Goal: Find specific page/section: Find specific page/section

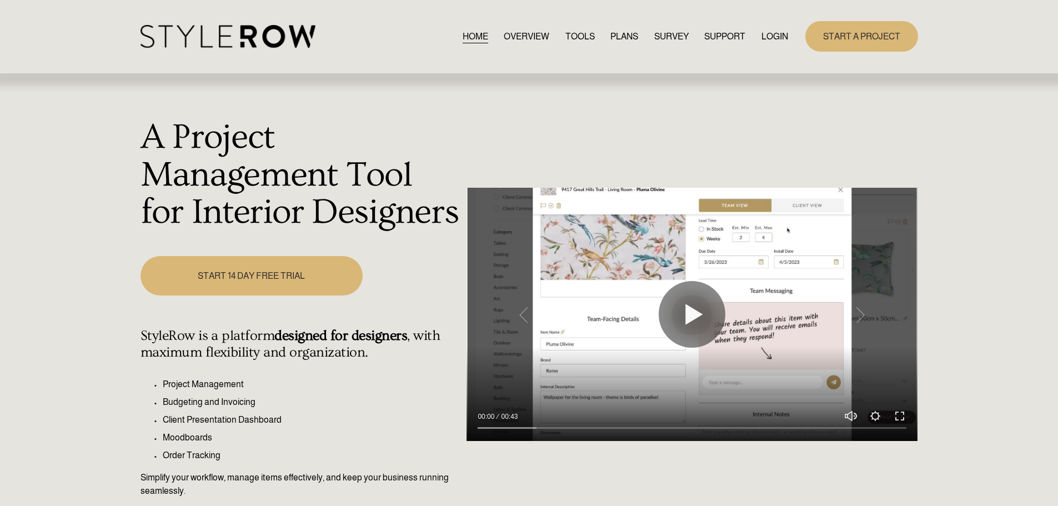
click at [764, 31] on link "LOGIN" at bounding box center [775, 36] width 27 height 15
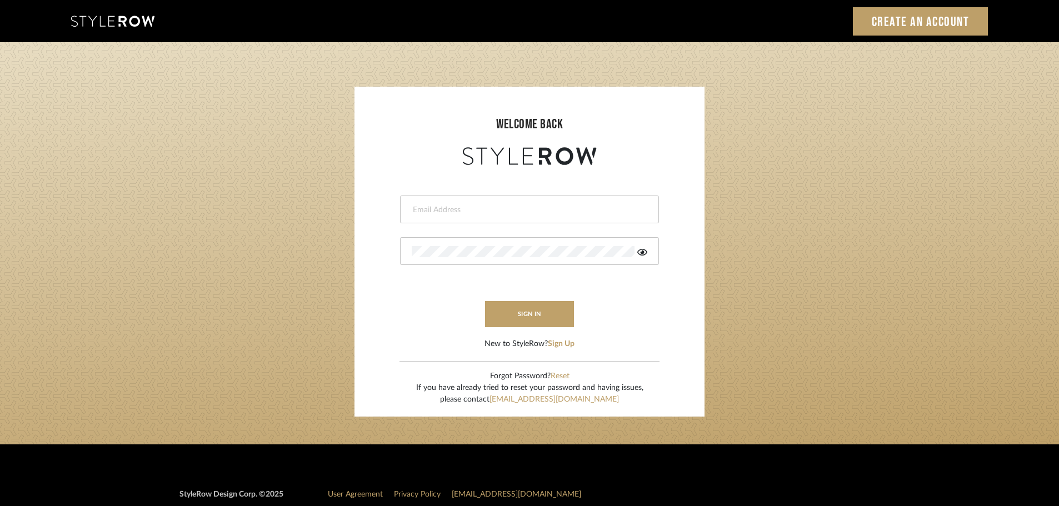
click at [419, 218] on div at bounding box center [529, 210] width 259 height 28
click at [427, 211] on input "email" at bounding box center [528, 209] width 233 height 11
type input "[DOMAIN_NAME][EMAIL_ADDRESS][DOMAIN_NAME]"
click at [533, 309] on button "sign in" at bounding box center [529, 314] width 89 height 26
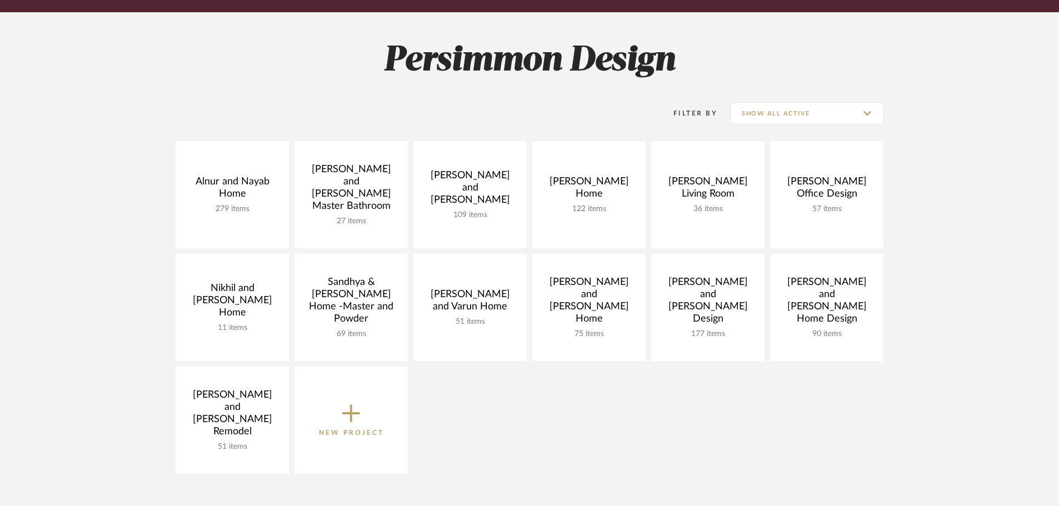
scroll to position [167, 0]
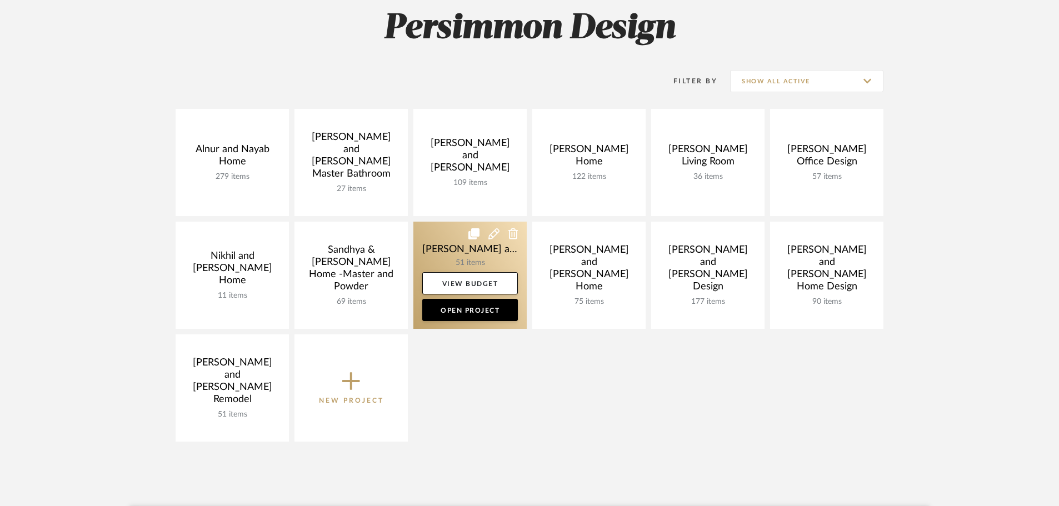
click at [448, 238] on link at bounding box center [469, 275] width 113 height 107
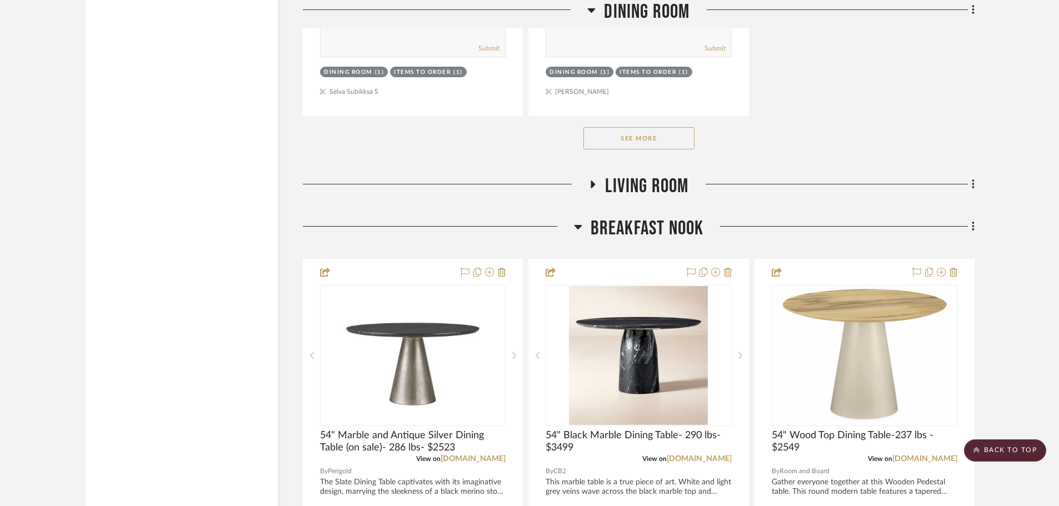
scroll to position [1835, 0]
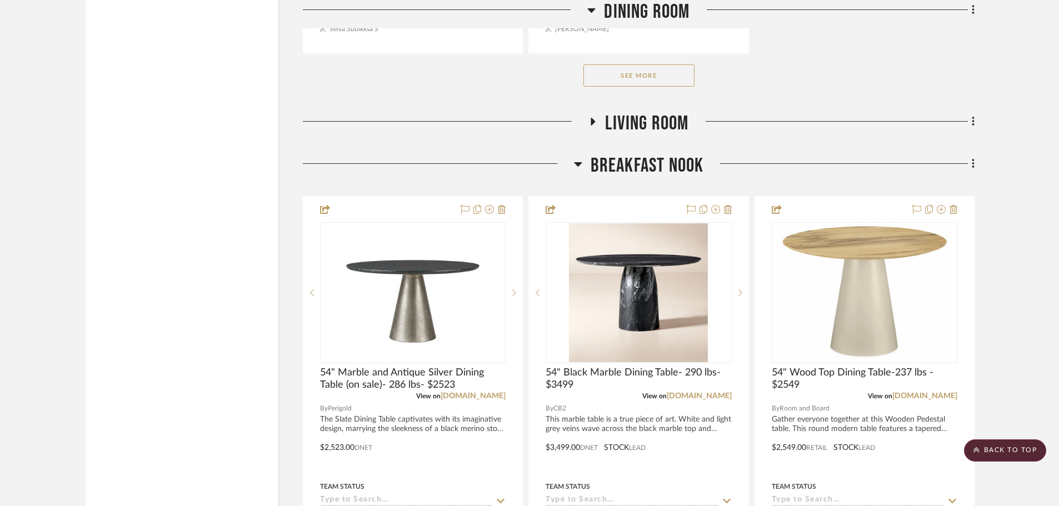
click at [594, 118] on icon at bounding box center [592, 122] width 13 height 8
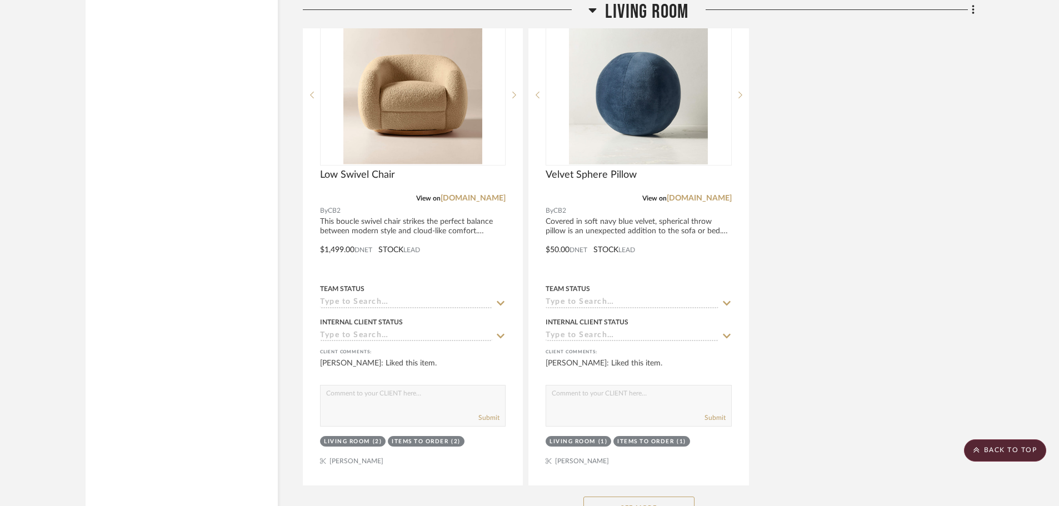
scroll to position [2991, 0]
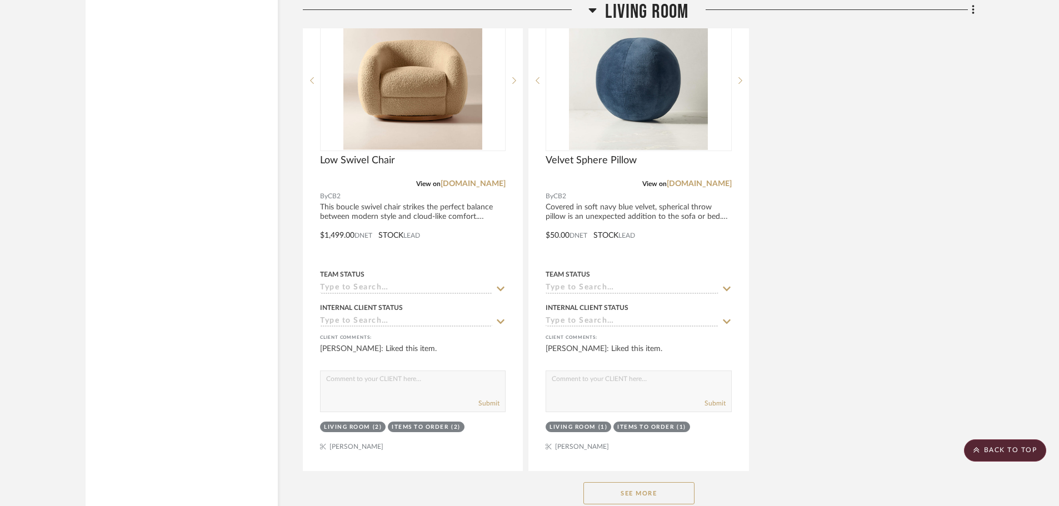
click at [639, 482] on button "See More" at bounding box center [638, 493] width 111 height 22
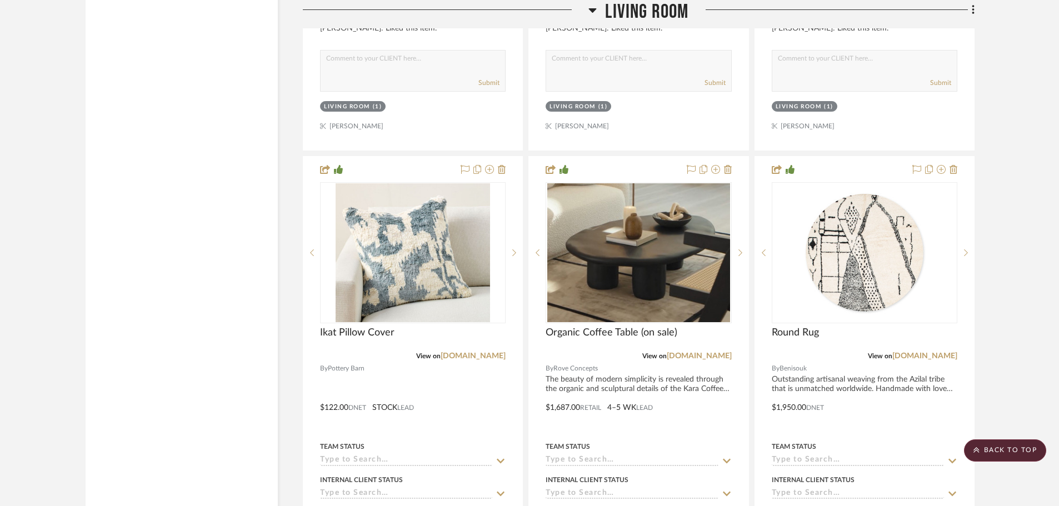
scroll to position [4032, 0]
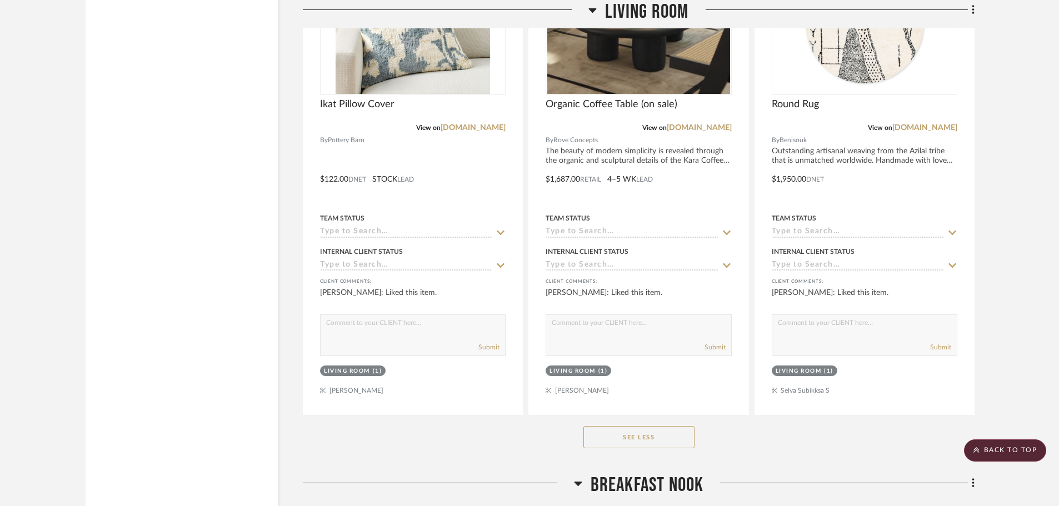
click at [634, 426] on button "See Less" at bounding box center [638, 437] width 111 height 22
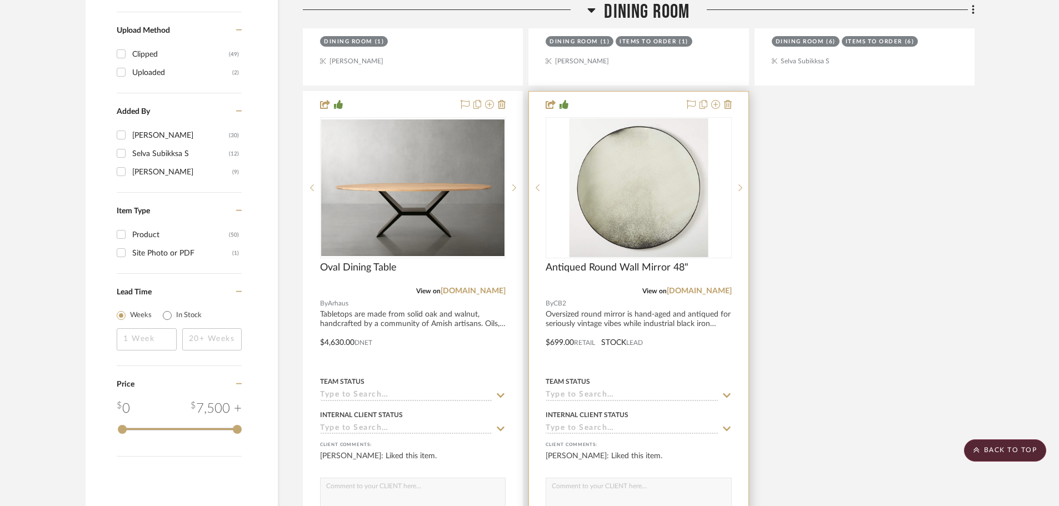
scroll to position [1588, 0]
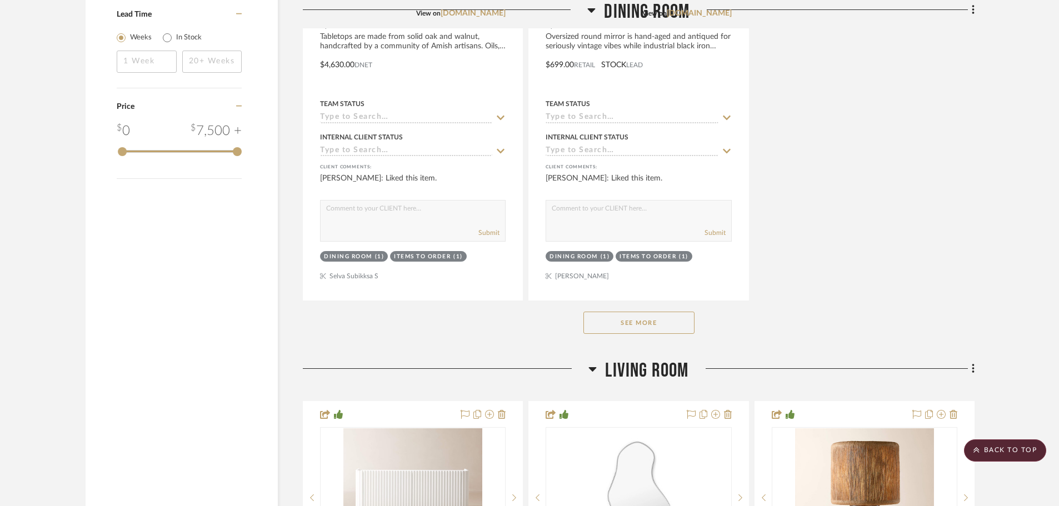
click at [629, 312] on button "See More" at bounding box center [638, 323] width 111 height 22
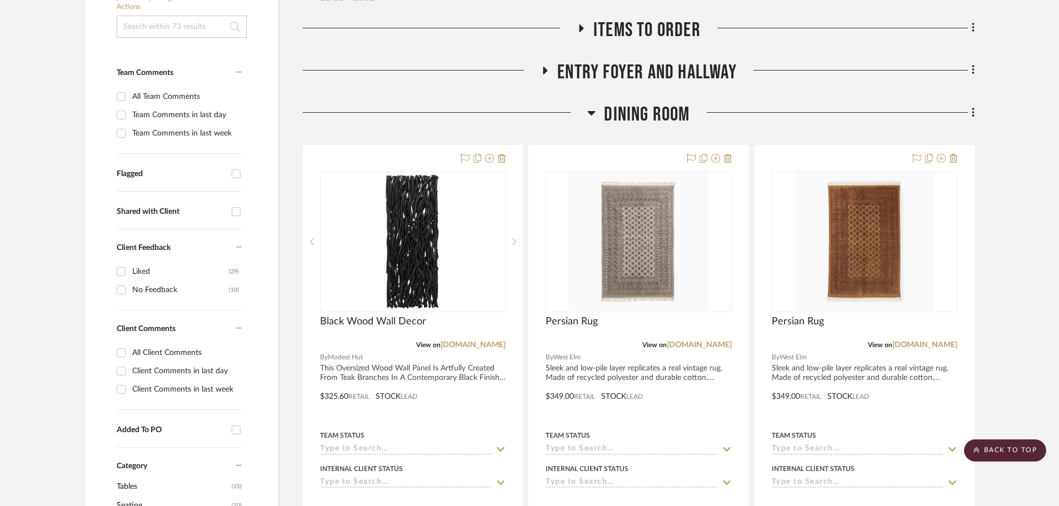
scroll to position [88, 0]
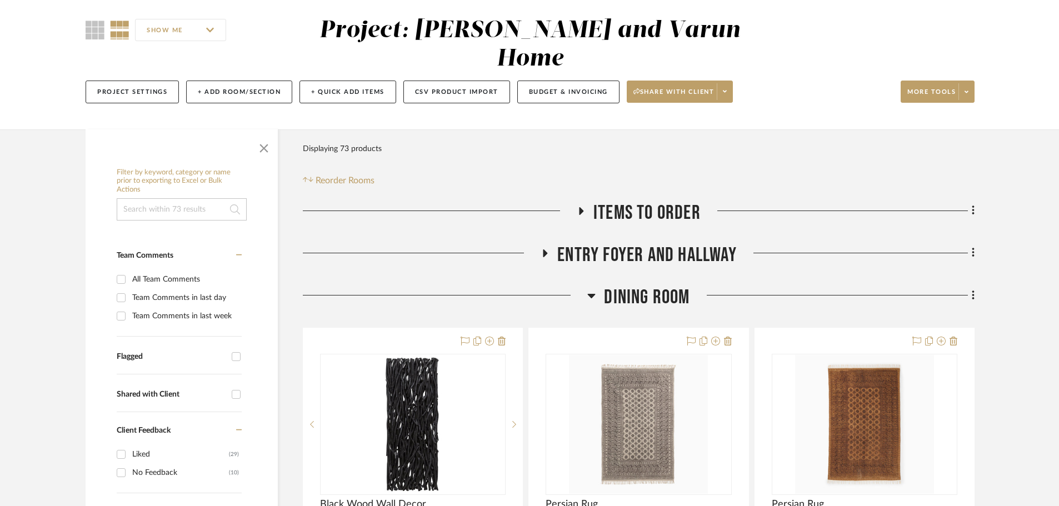
click at [541, 249] on icon at bounding box center [544, 253] width 13 height 8
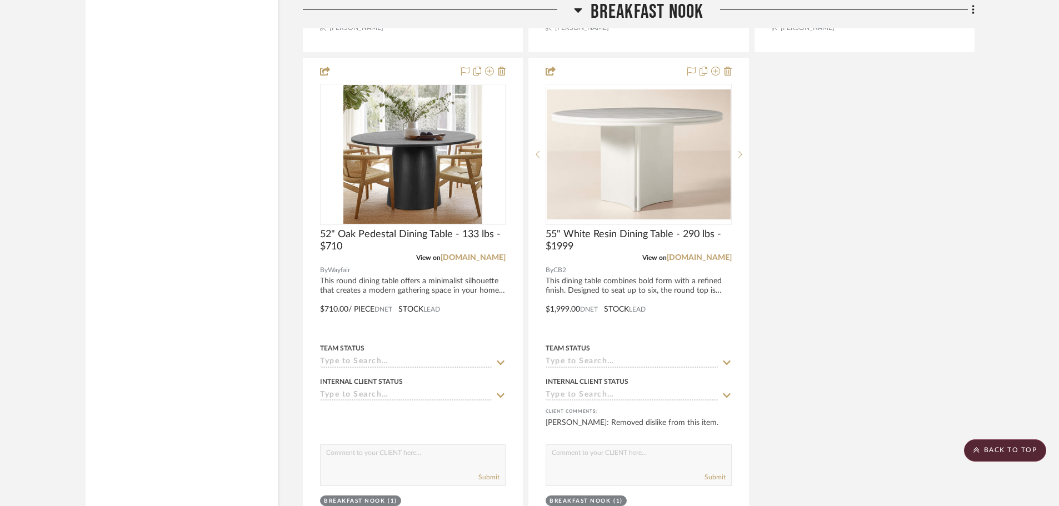
scroll to position [6254, 0]
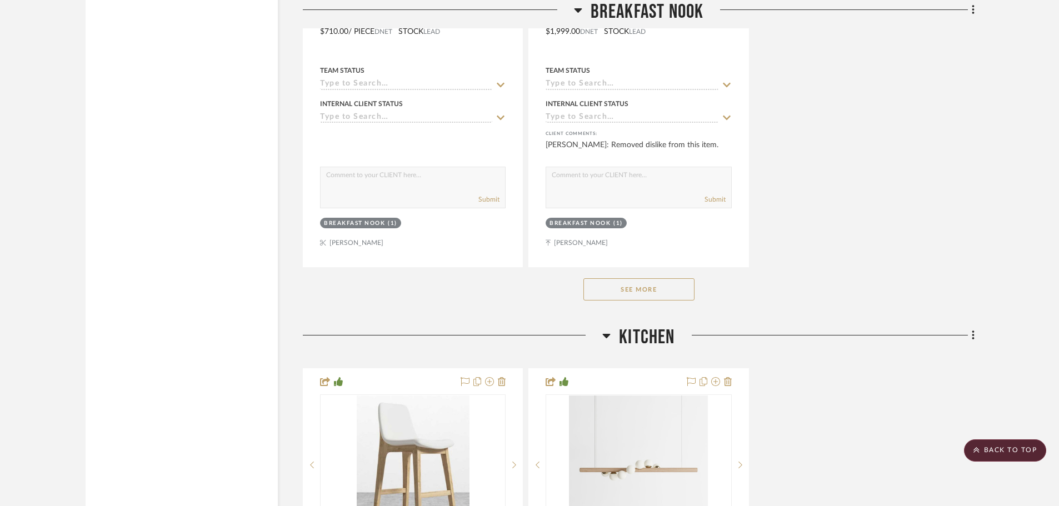
click at [632, 278] on button "See More" at bounding box center [638, 289] width 111 height 22
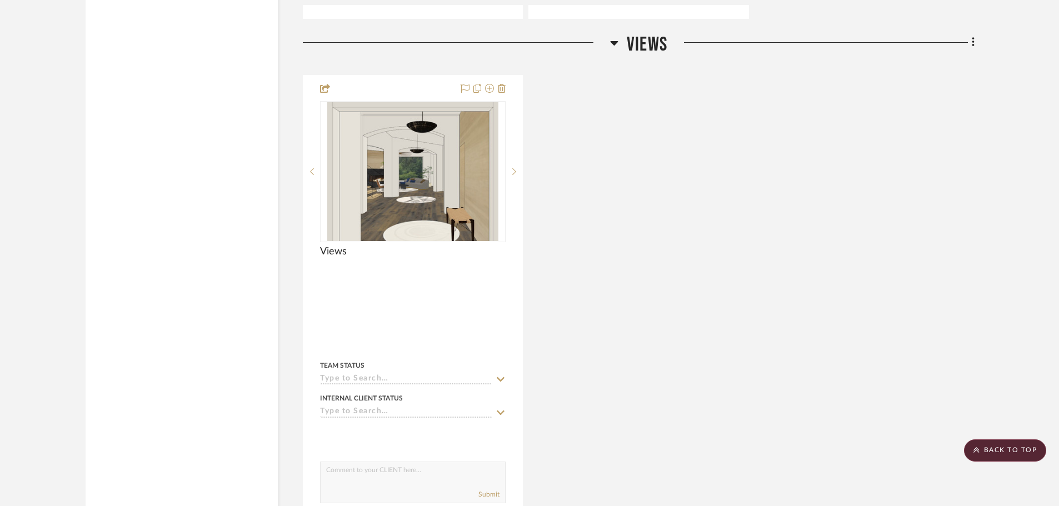
scroll to position [7588, 0]
